Goal: Information Seeking & Learning: Learn about a topic

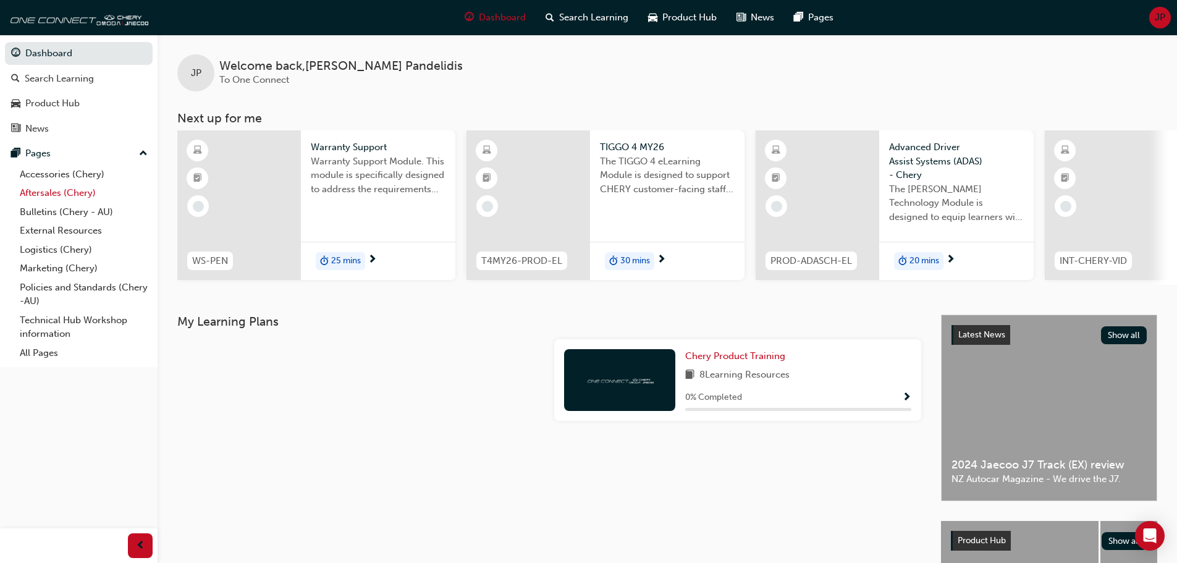
click at [53, 188] on link "Aftersales (Chery)" at bounding box center [84, 193] width 138 height 19
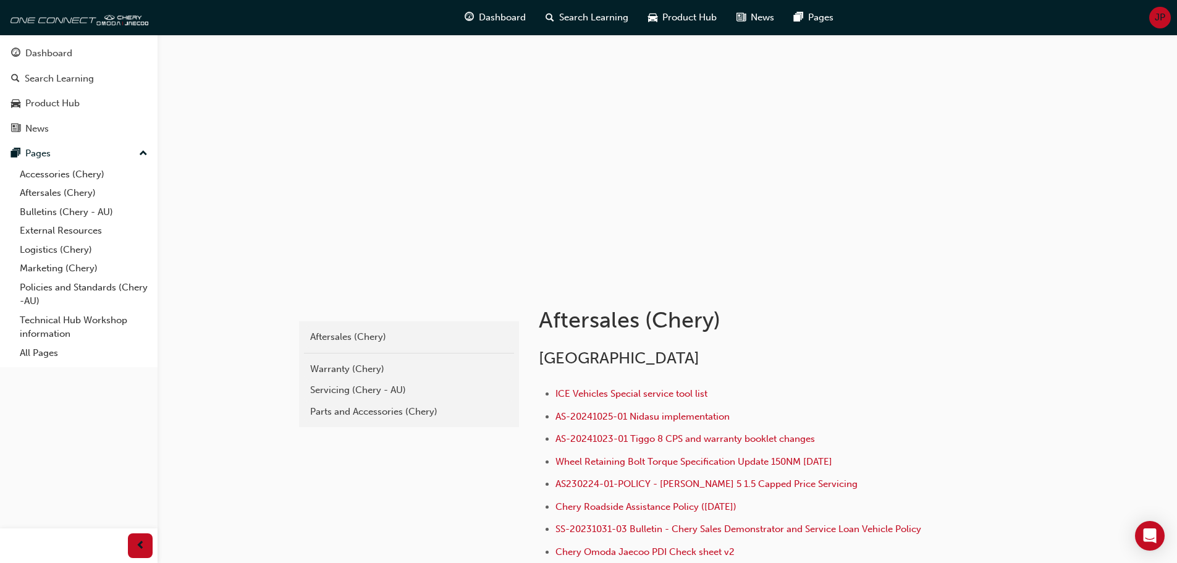
click at [359, 368] on div "Warranty (Chery)" at bounding box center [409, 369] width 198 height 14
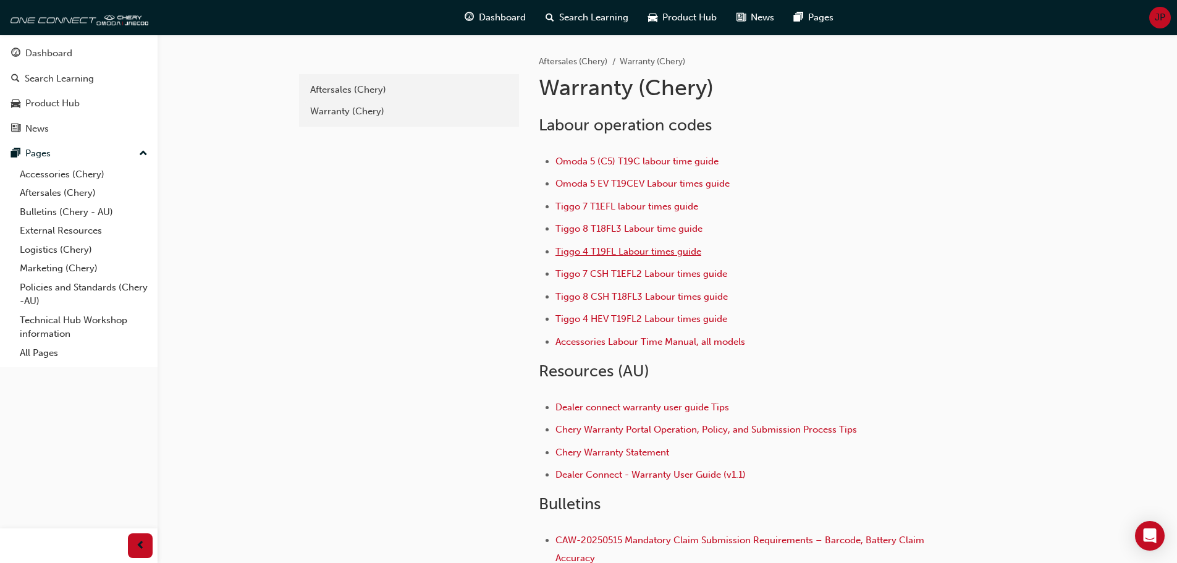
click at [608, 249] on span "Tiggo 4 T19FL Labour times guide" at bounding box center [628, 251] width 146 height 11
click at [63, 209] on link "Bulletins (Chery - AU)" at bounding box center [84, 212] width 138 height 19
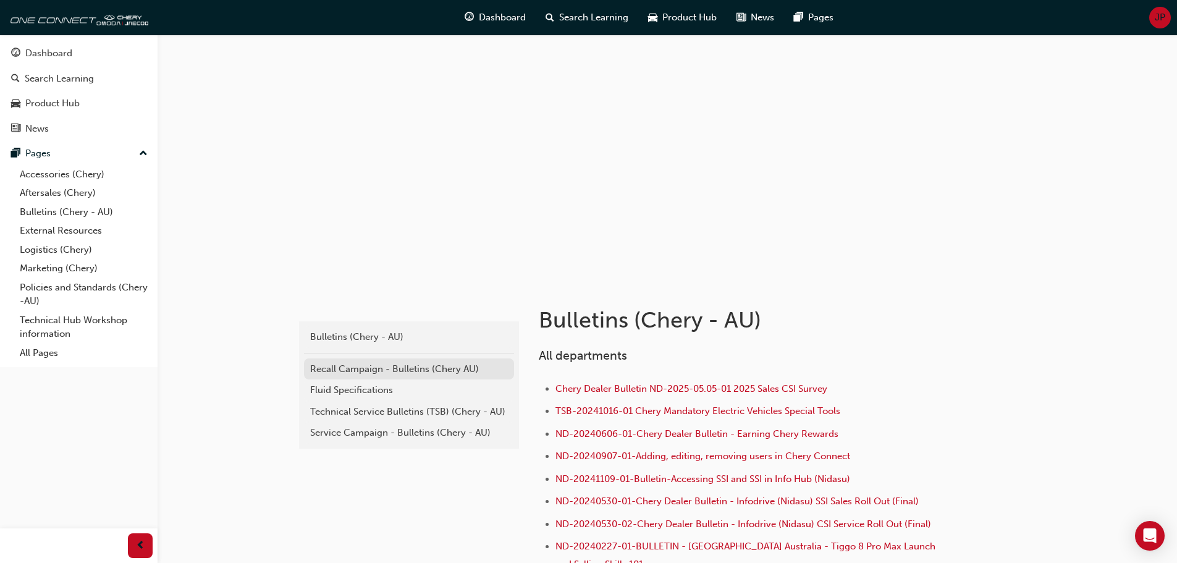
click at [358, 368] on div "Recall Campaign - Bulletins (Chery AU)" at bounding box center [409, 369] width 198 height 14
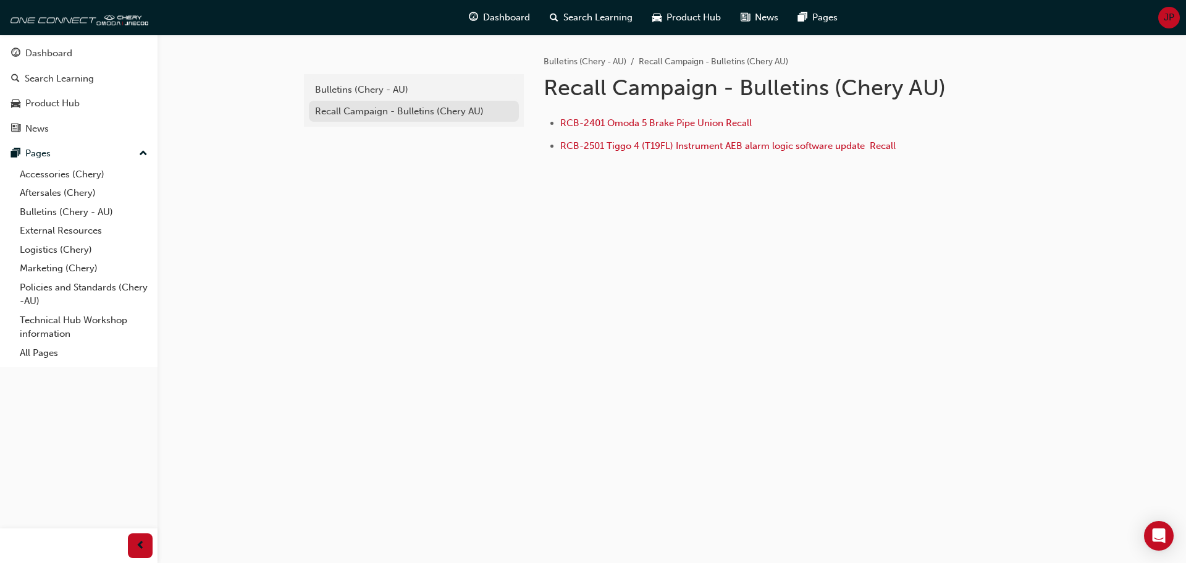
click at [351, 114] on div "Recall Campaign - Bulletins (Chery AU)" at bounding box center [414, 111] width 198 height 14
click at [346, 87] on div "Bulletins (Chery - AU)" at bounding box center [414, 90] width 198 height 14
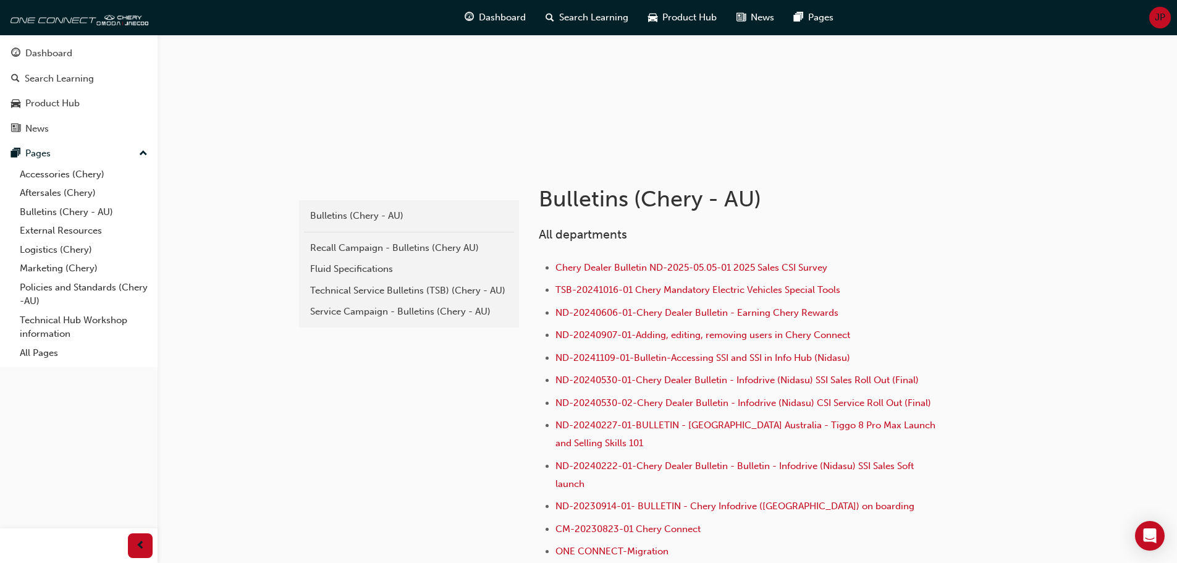
scroll to position [124, 0]
click at [1010, 18] on div "Dashboard Search Learning Product Hub News Pages JP" at bounding box center [588, 17] width 1177 height 35
click at [54, 188] on link "Aftersales (Chery)" at bounding box center [84, 193] width 138 height 19
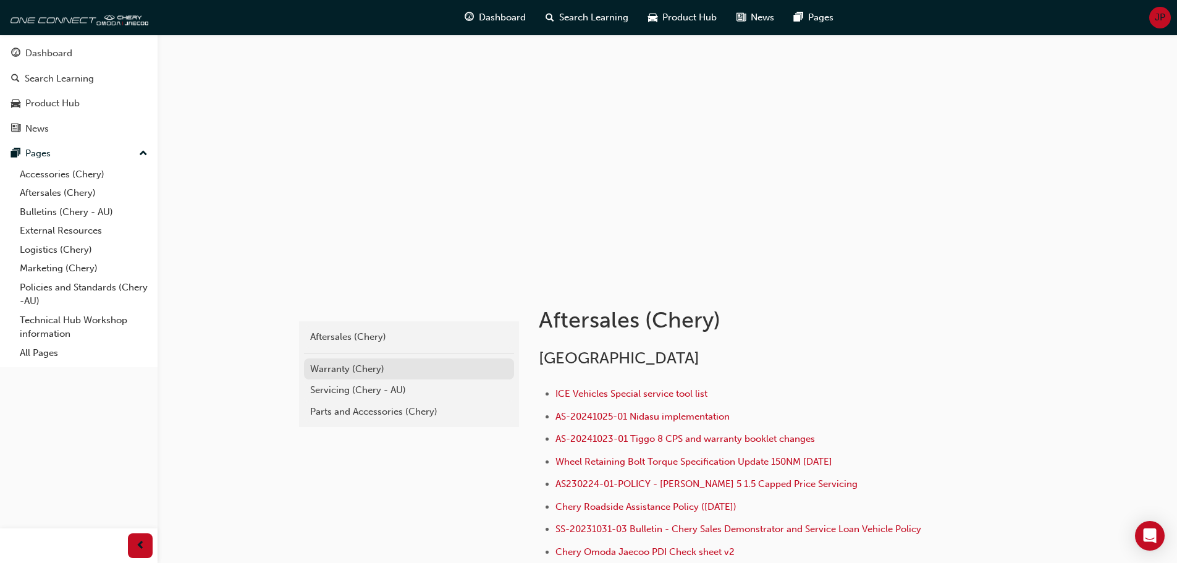
click at [369, 369] on div "Warranty (Chery)" at bounding box center [409, 369] width 198 height 14
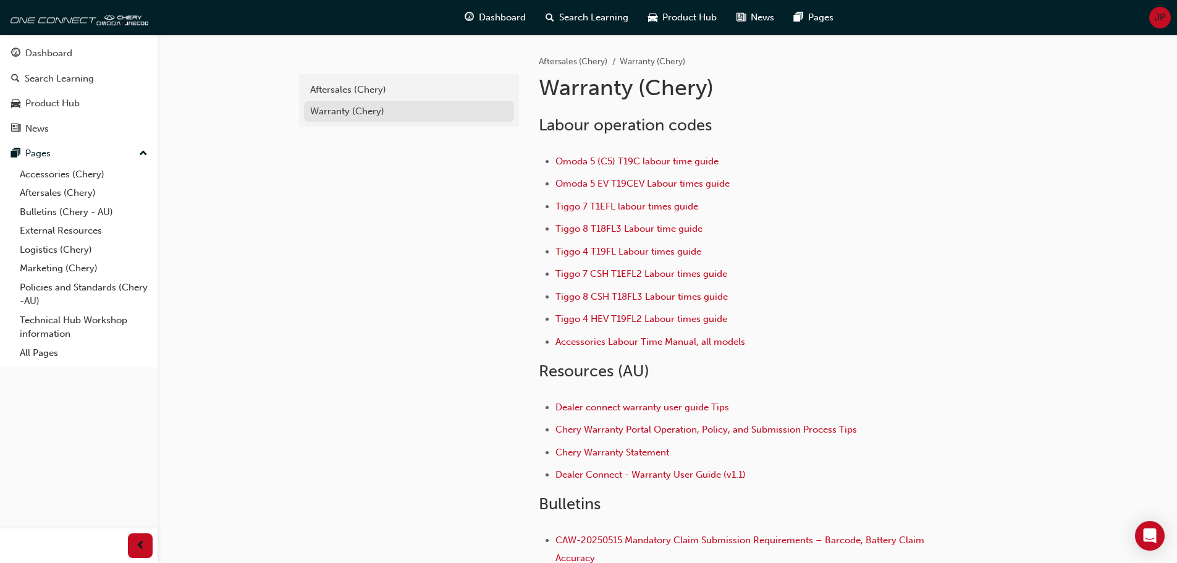
click at [356, 110] on div "Warranty (Chery)" at bounding box center [409, 111] width 198 height 14
click at [51, 212] on link "Bulletins (Chery - AU)" at bounding box center [84, 212] width 138 height 19
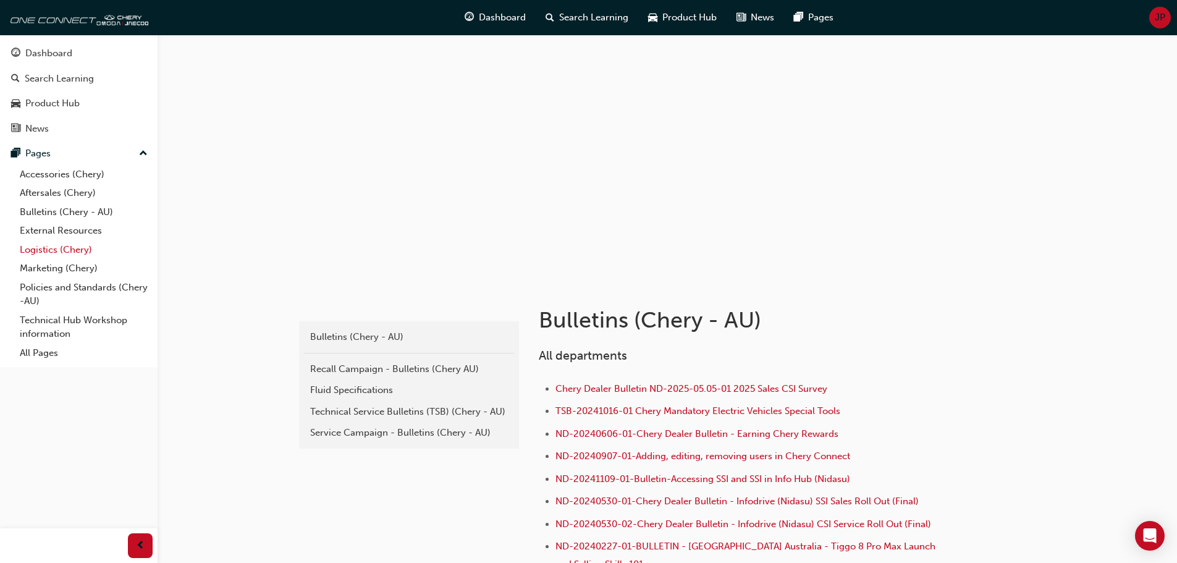
scroll to position [62, 0]
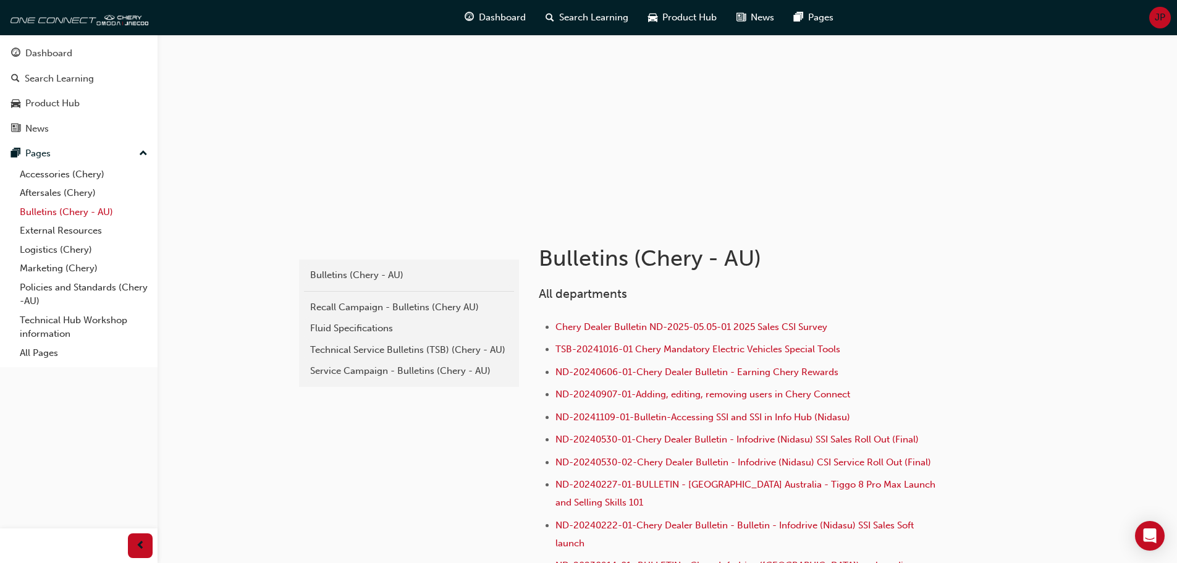
click at [35, 212] on link "Bulletins (Chery - AU)" at bounding box center [84, 212] width 138 height 19
click at [343, 305] on div "Recall Campaign - Bulletins (Chery AU)" at bounding box center [409, 307] width 198 height 14
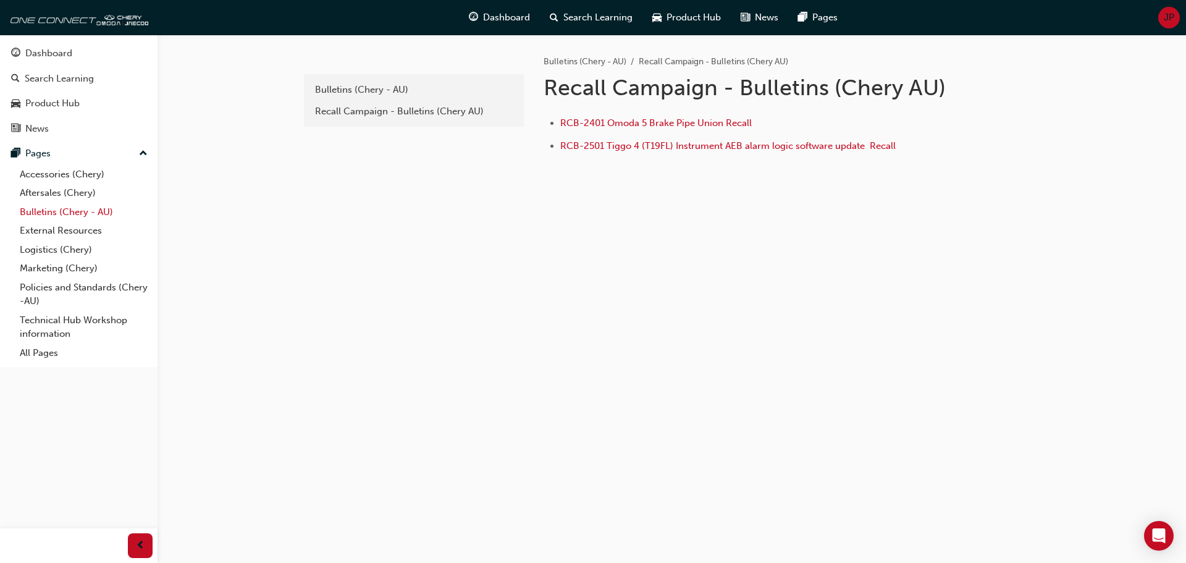
click at [43, 211] on link "Bulletins (Chery - AU)" at bounding box center [84, 212] width 138 height 19
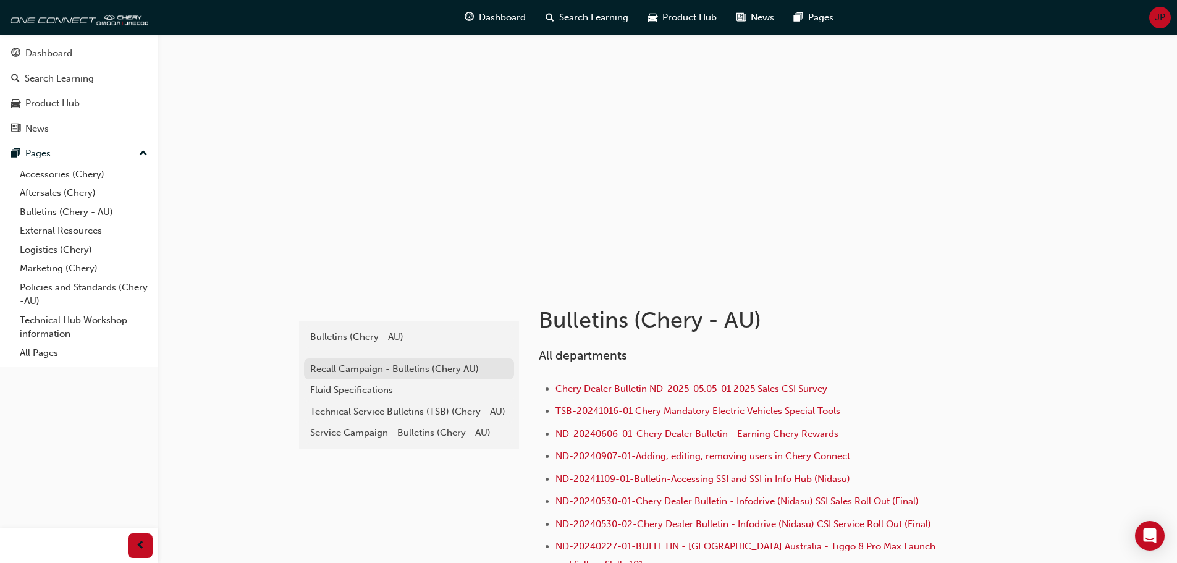
click at [377, 369] on div "Recall Campaign - Bulletins (Chery AU)" at bounding box center [409, 369] width 198 height 14
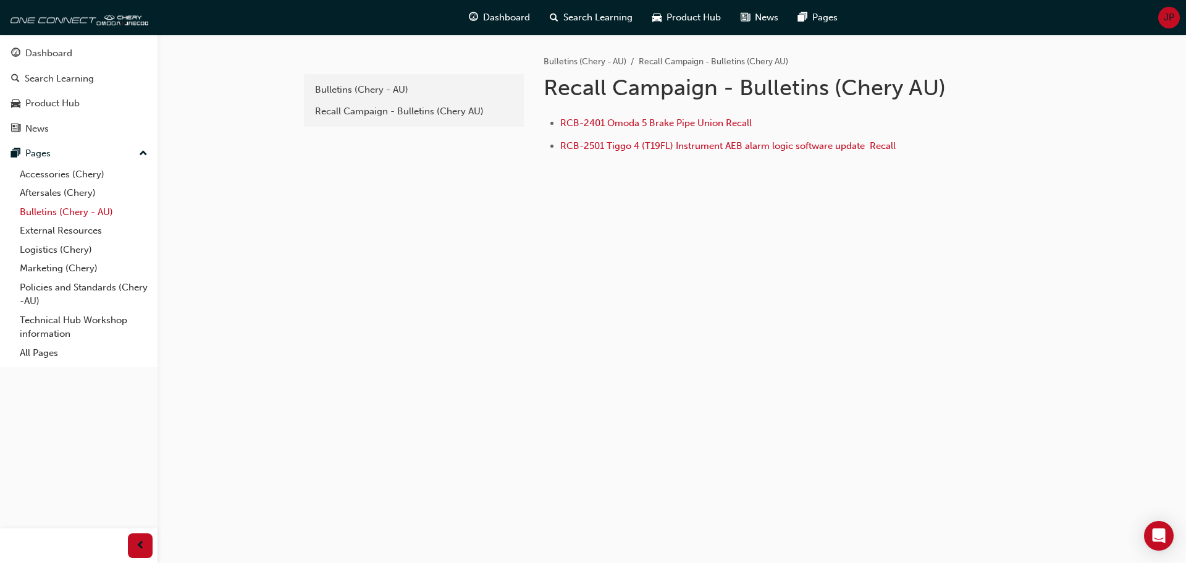
click at [49, 212] on link "Bulletins (Chery - AU)" at bounding box center [84, 212] width 138 height 19
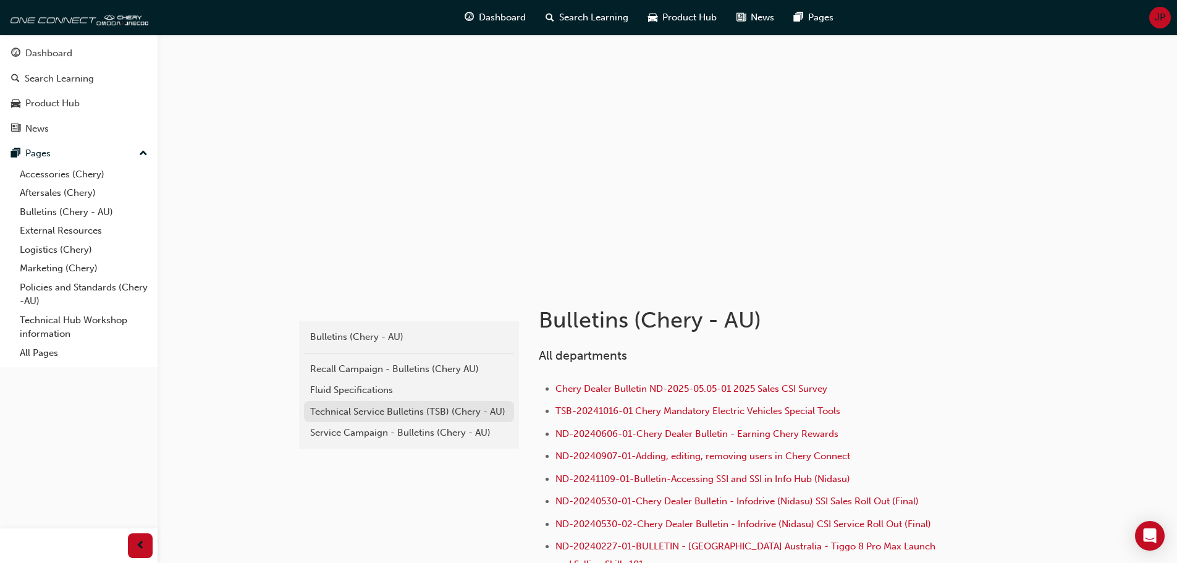
click at [368, 410] on div "Technical Service Bulletins (TSB) (Chery - AU)" at bounding box center [409, 412] width 198 height 14
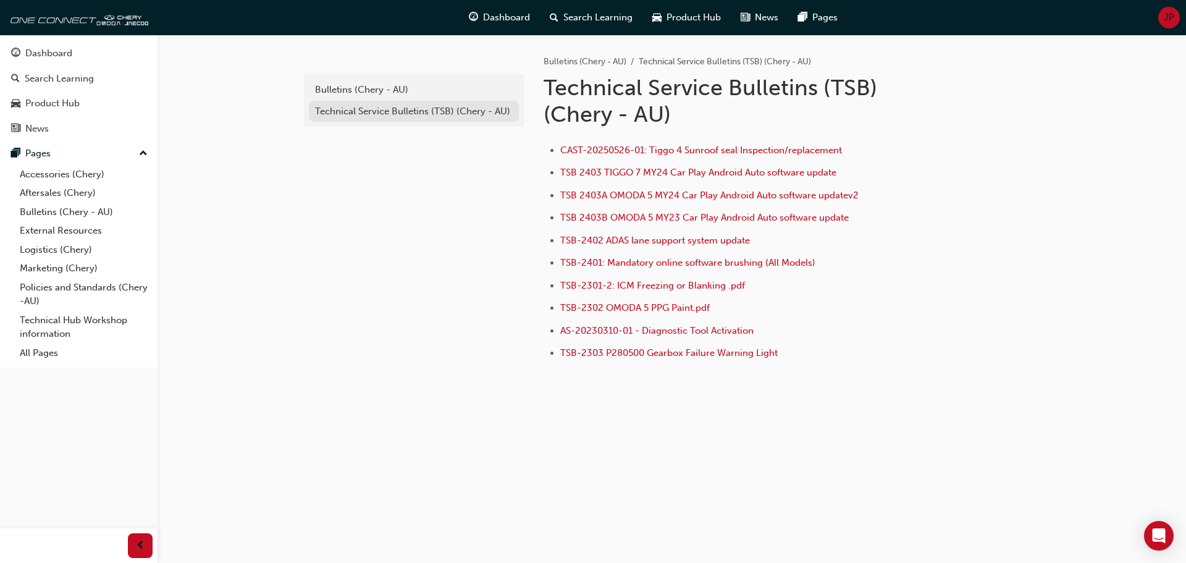
click at [343, 108] on div "Technical Service Bulletins (TSB) (Chery - AU)" at bounding box center [414, 111] width 198 height 14
click at [353, 85] on div "Bulletins (Chery - AU)" at bounding box center [414, 90] width 198 height 14
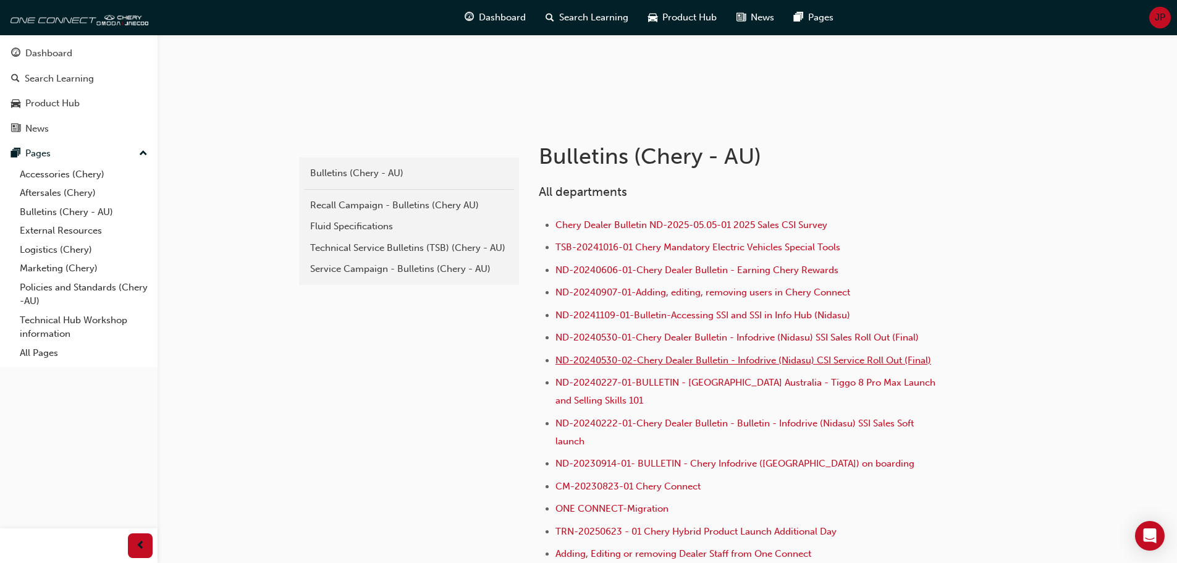
scroll to position [185, 0]
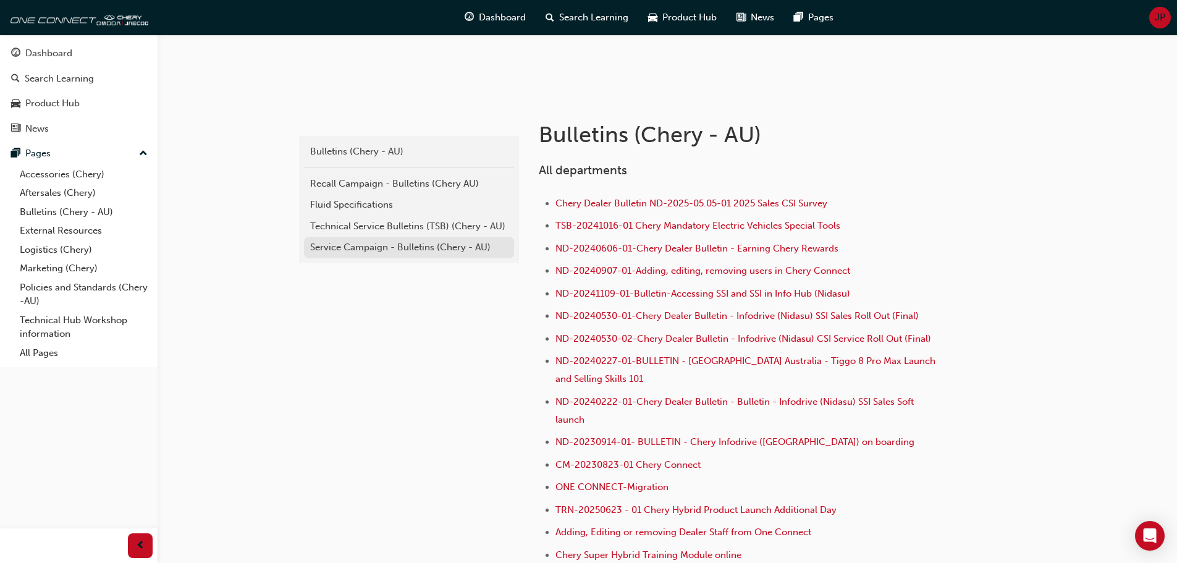
click at [360, 246] on div "Service Campaign - Bulletins (Chery - AU)" at bounding box center [409, 247] width 198 height 14
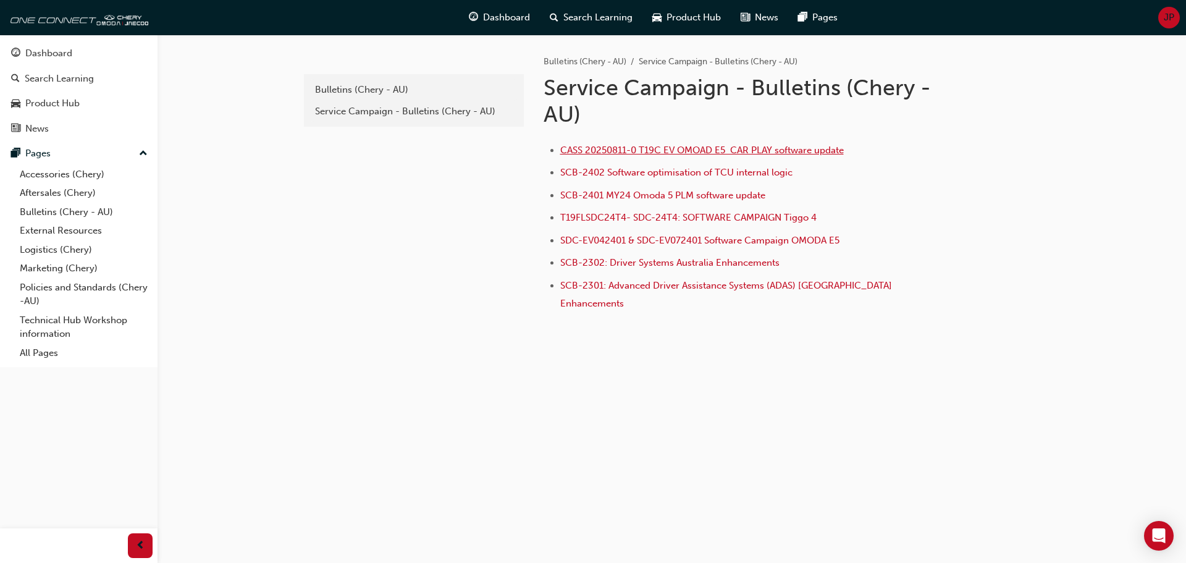
click at [577, 148] on span "CASS 20250811-0 T19C EV OMOAD E5 CAR PLAY software update" at bounding box center [702, 150] width 284 height 11
click at [67, 211] on link "Bulletins (Chery - AU)" at bounding box center [84, 212] width 138 height 19
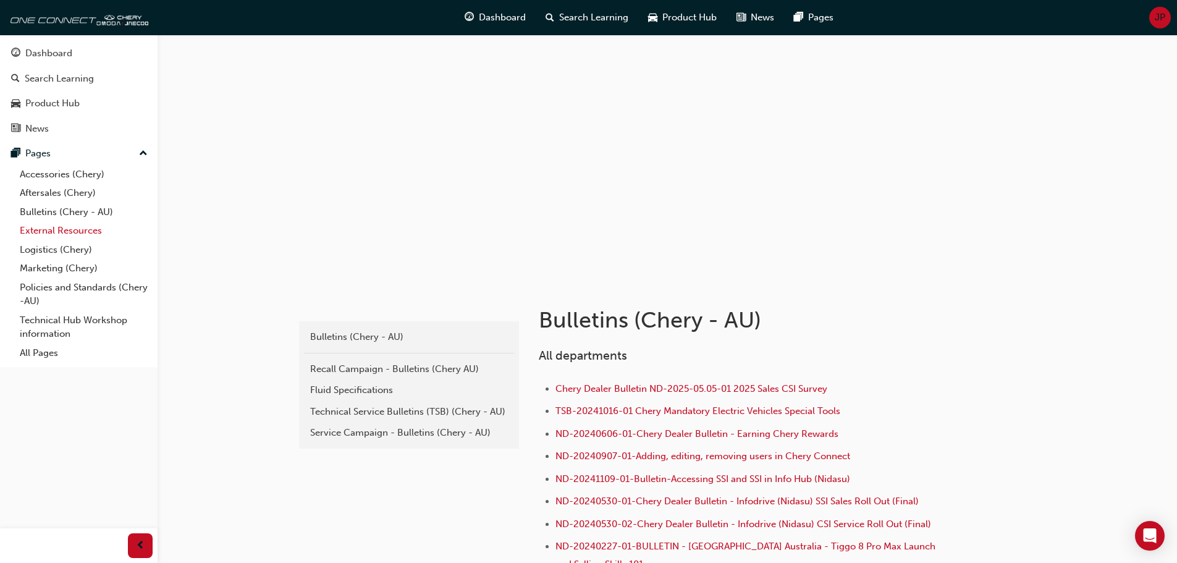
click at [43, 229] on link "External Resources" at bounding box center [84, 230] width 138 height 19
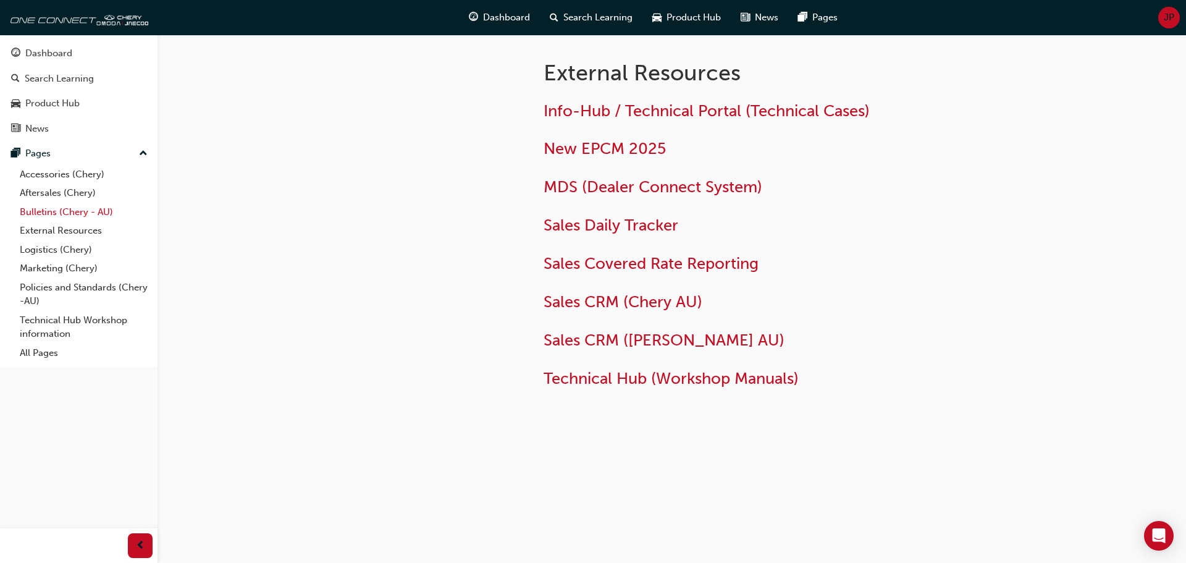
click at [48, 211] on link "Bulletins (Chery - AU)" at bounding box center [84, 212] width 138 height 19
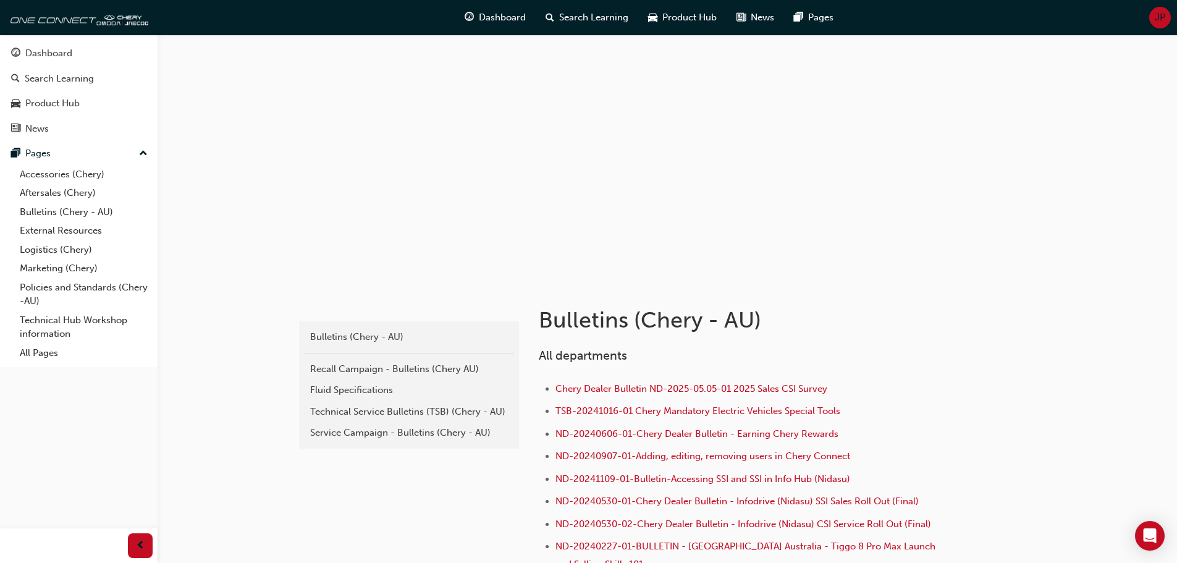
click at [362, 430] on div "Service Campaign - Bulletins (Chery - AU)" at bounding box center [409, 433] width 198 height 14
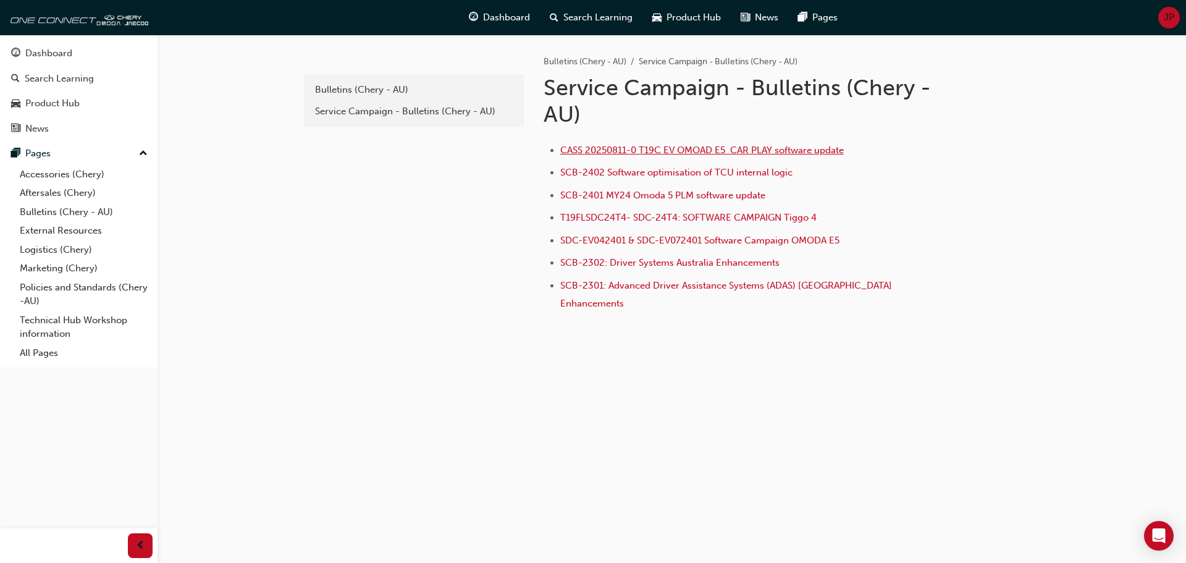
click at [599, 148] on span "CASS 20250811-0 T19C EV OMOAD E5 CAR PLAY software update" at bounding box center [702, 150] width 284 height 11
